Goal: Navigation & Orientation: Find specific page/section

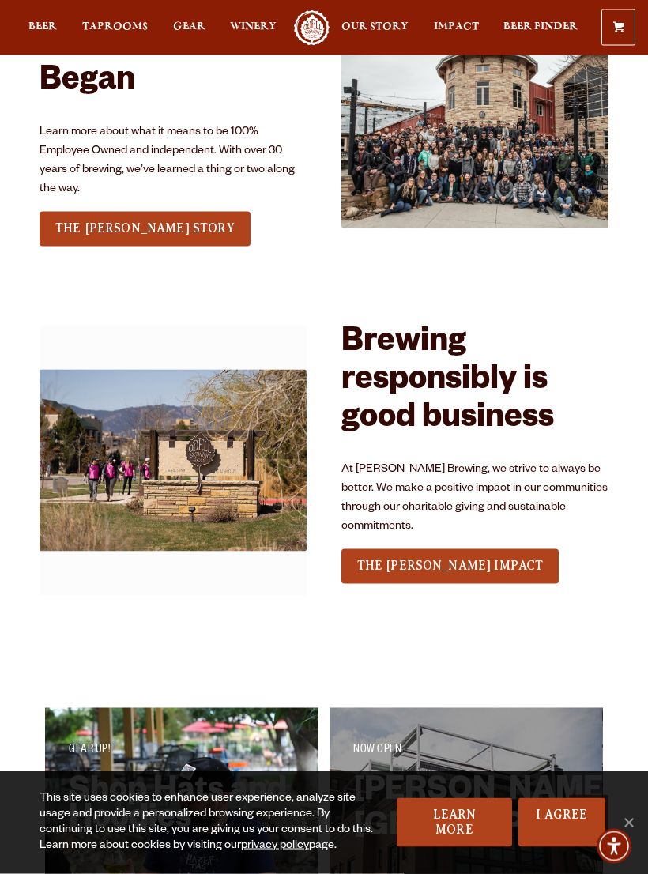
scroll to position [1907, 0]
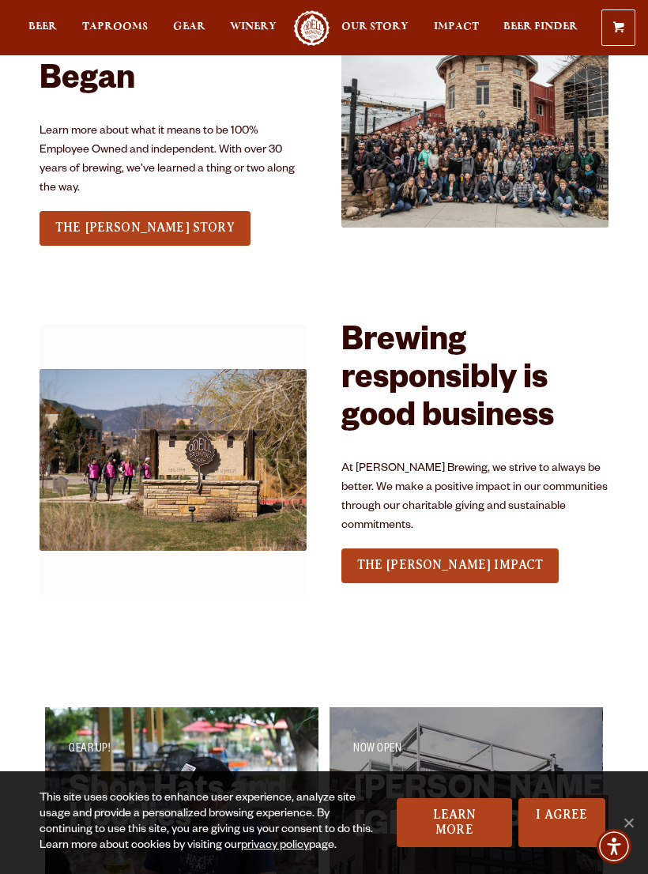
click at [445, 558] on span "THE [PERSON_NAME] IMPACT" at bounding box center [450, 565] width 187 height 14
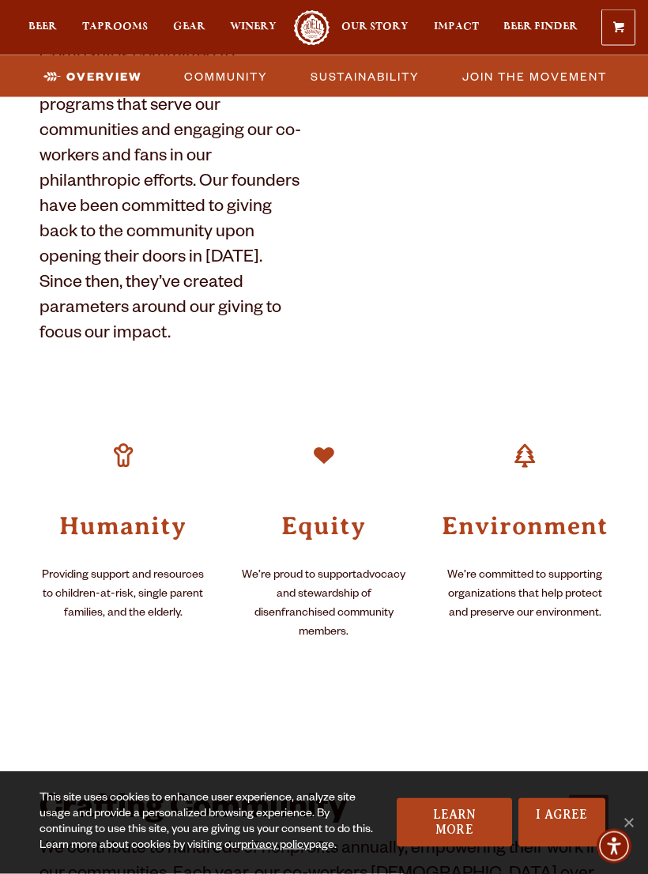
scroll to position [688, 0]
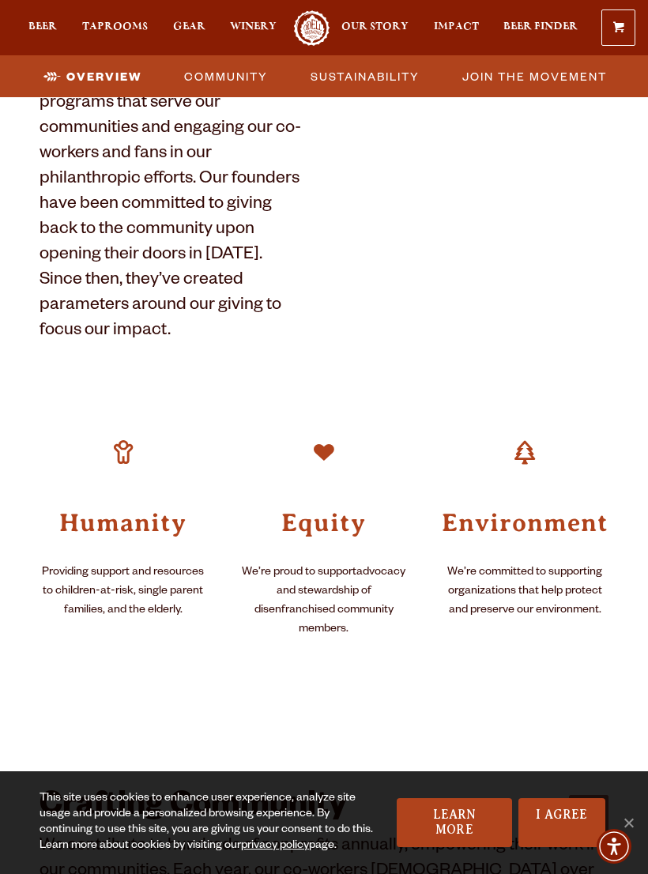
click at [537, 564] on p "We’re committed to supporting organizations that help protect and preserve our …" at bounding box center [525, 592] width 167 height 57
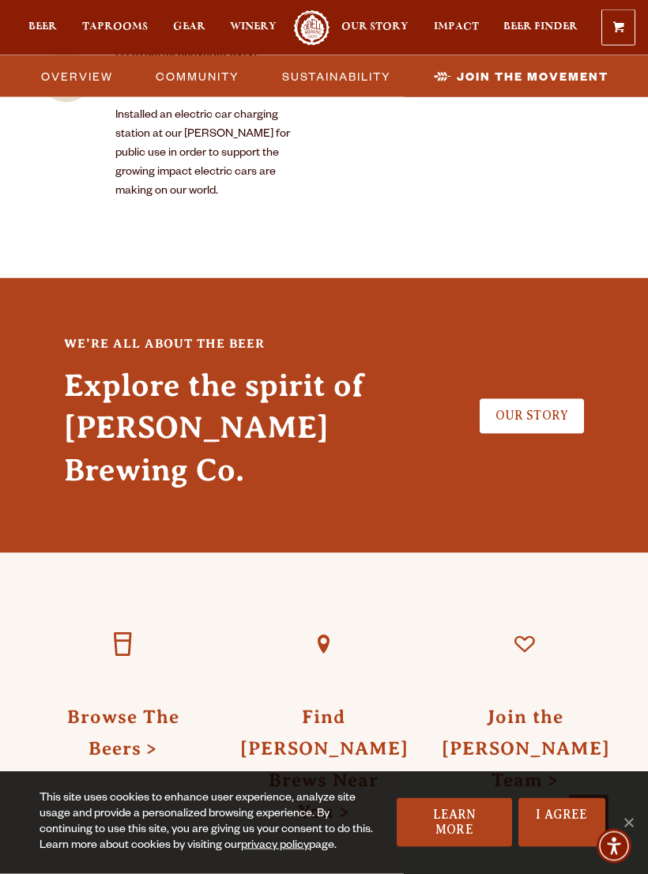
scroll to position [4470, 0]
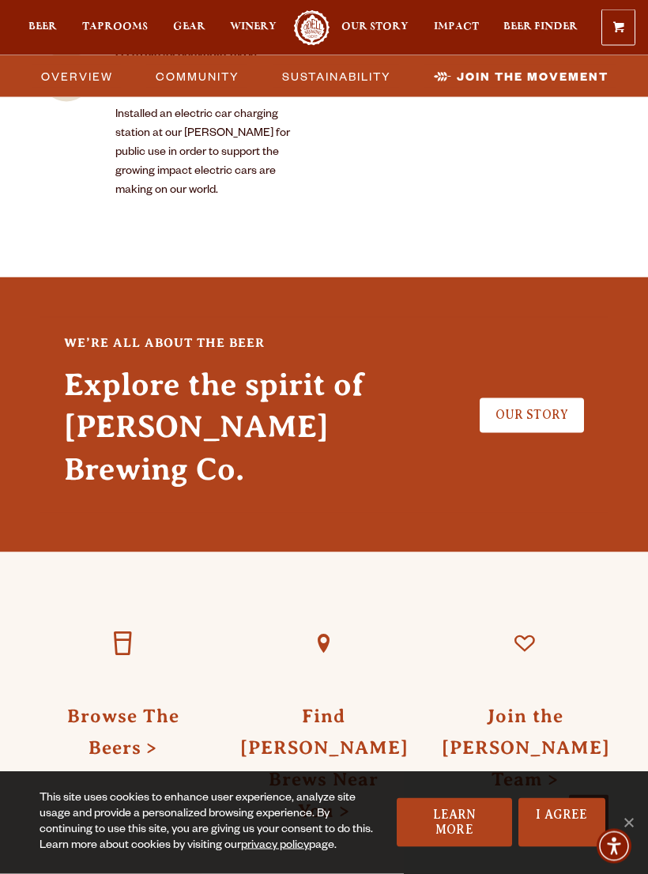
click at [334, 706] on link "Find Odell Brews Near You" at bounding box center [324, 763] width 168 height 115
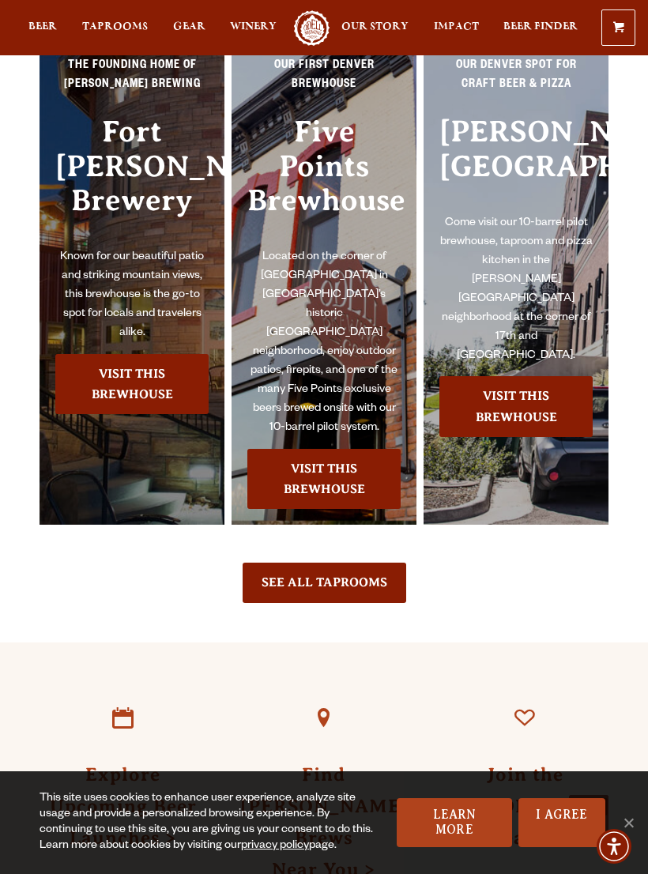
scroll to position [1262, 0]
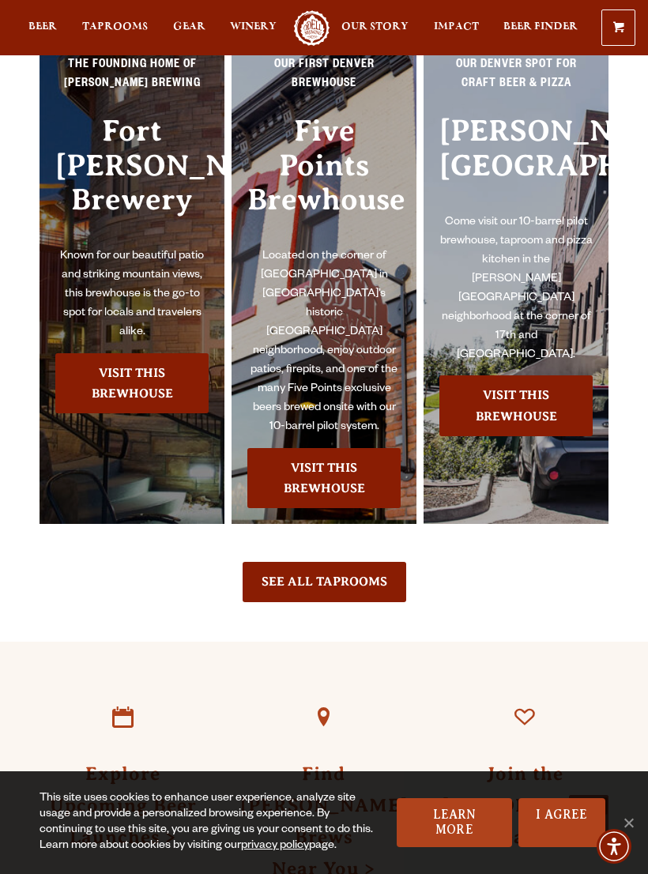
click at [524, 436] on link "Visit this Brewhouse" at bounding box center [515, 405] width 153 height 61
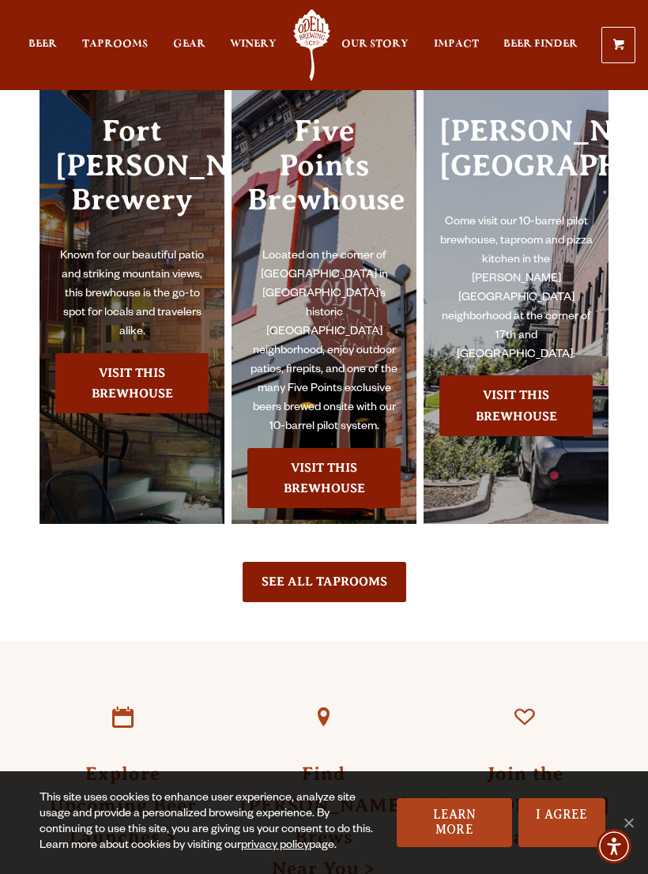
scroll to position [1287, 0]
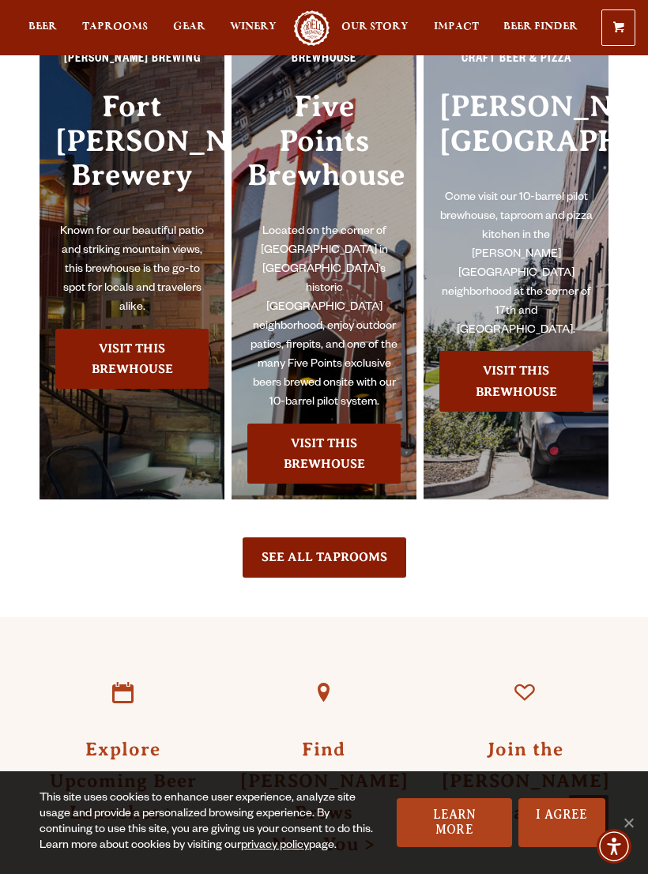
click at [140, 390] on link "Visit this Brewhouse" at bounding box center [131, 359] width 153 height 61
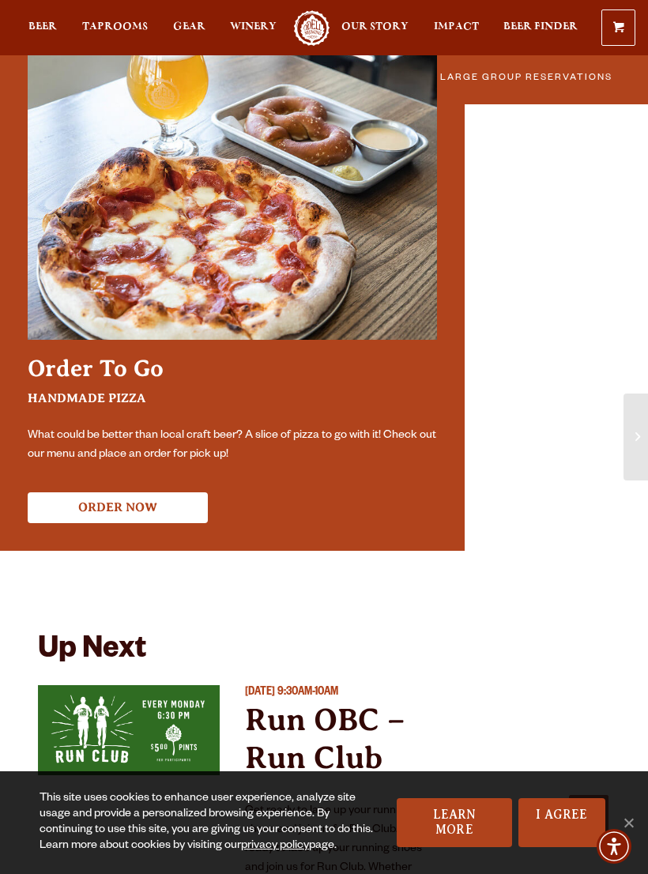
scroll to position [3441, 0]
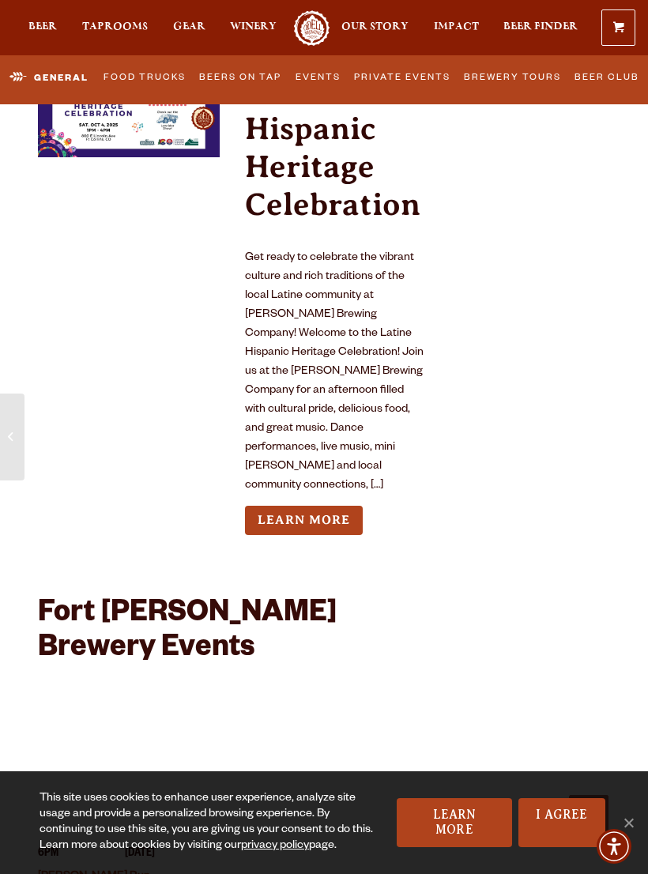
scroll to position [7227, 0]
